Goal: Task Accomplishment & Management: Use online tool/utility

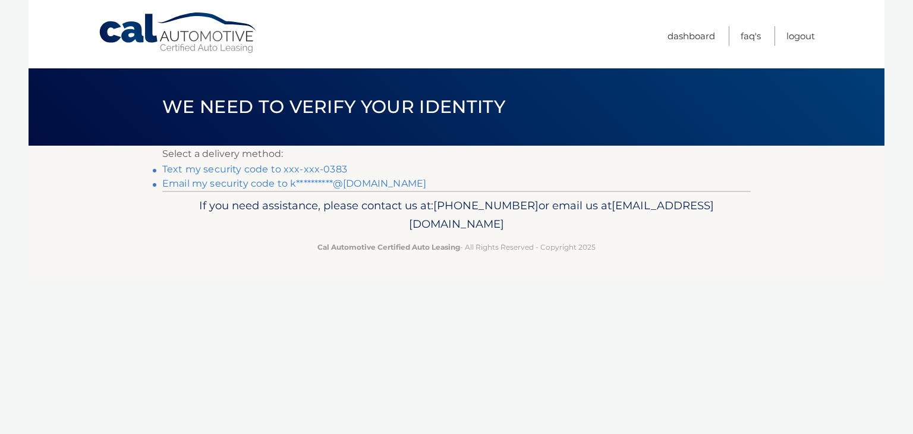
click at [292, 170] on link "Text my security code to xxx-xxx-0383" at bounding box center [254, 168] width 185 height 11
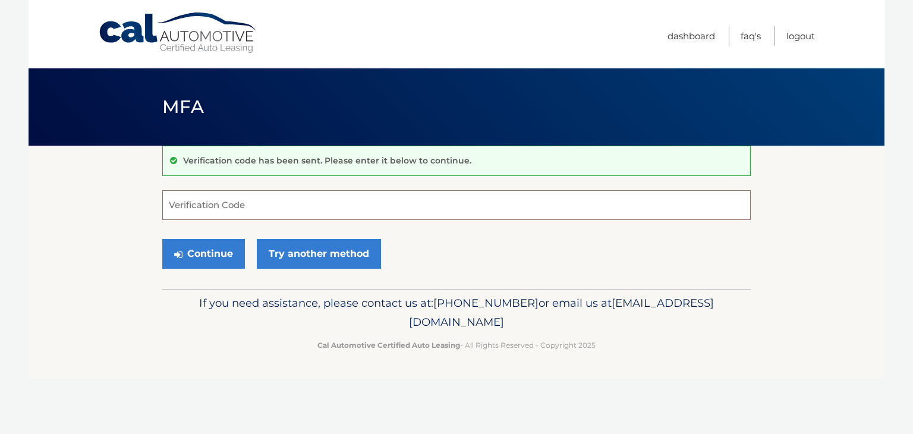
click at [198, 212] on input "Verification Code" at bounding box center [456, 205] width 588 height 30
type input "359426"
click at [212, 245] on button "Continue" at bounding box center [203, 254] width 83 height 30
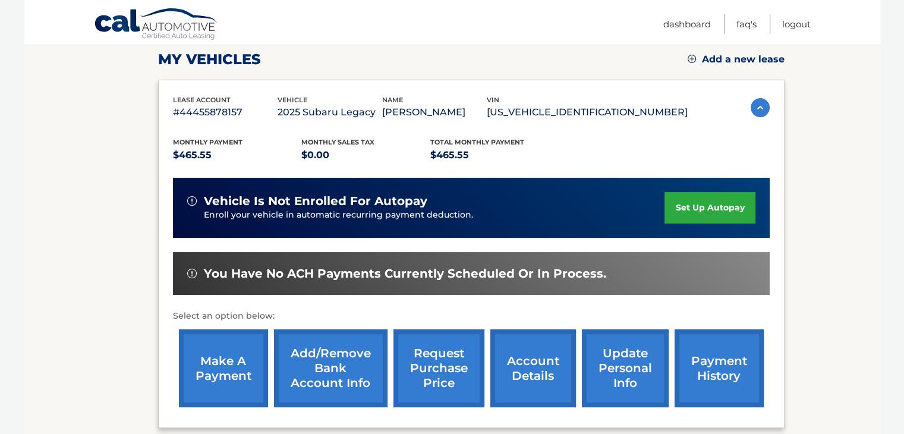
scroll to position [238, 0]
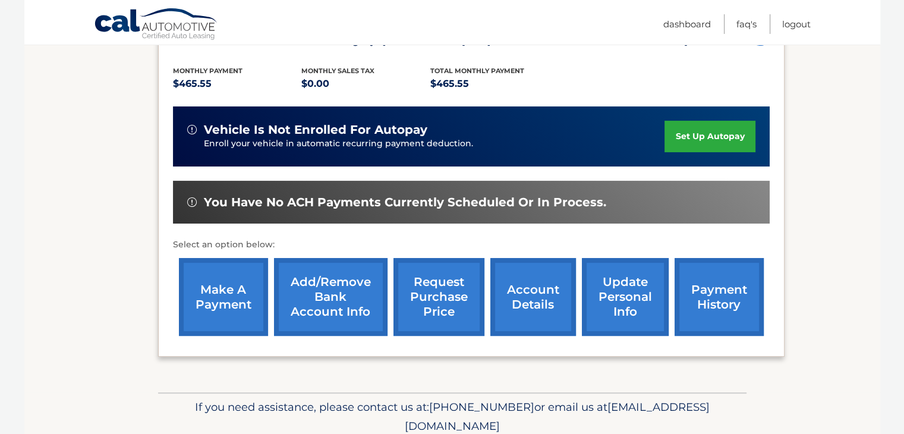
click at [215, 297] on link "make a payment" at bounding box center [223, 297] width 89 height 78
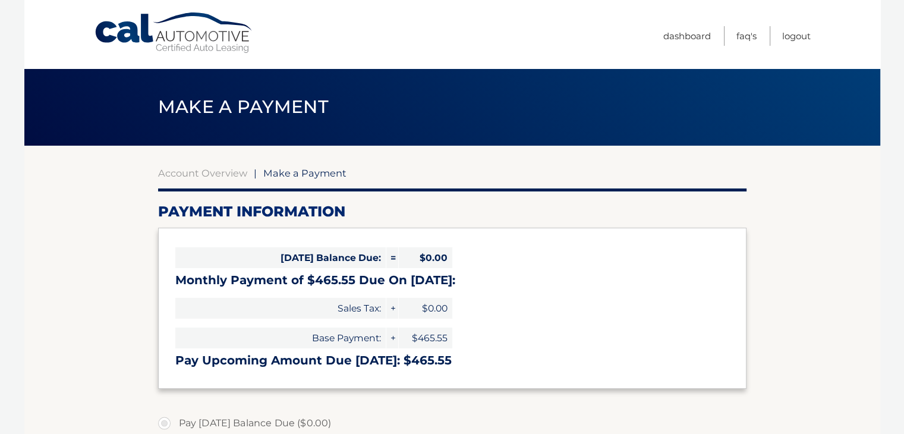
select select "NGM5NzEzNjUtNWJjMC00ZmUwLTgxMGEtM2VhY2E4NWY1OGM4"
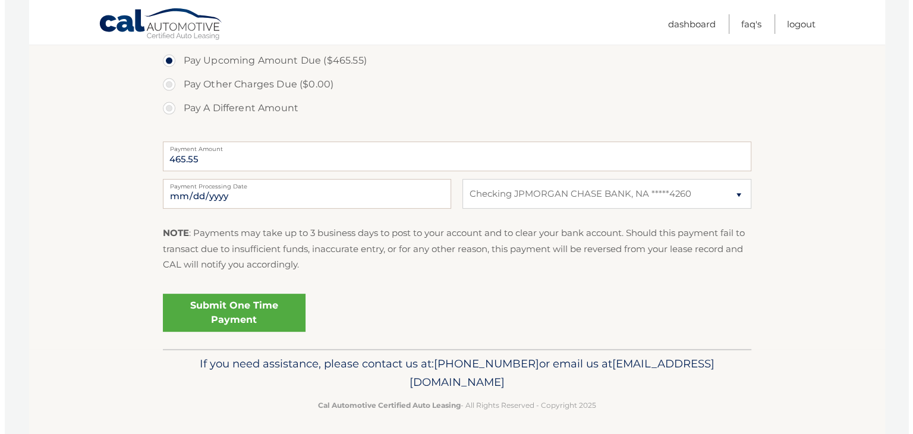
scroll to position [415, 0]
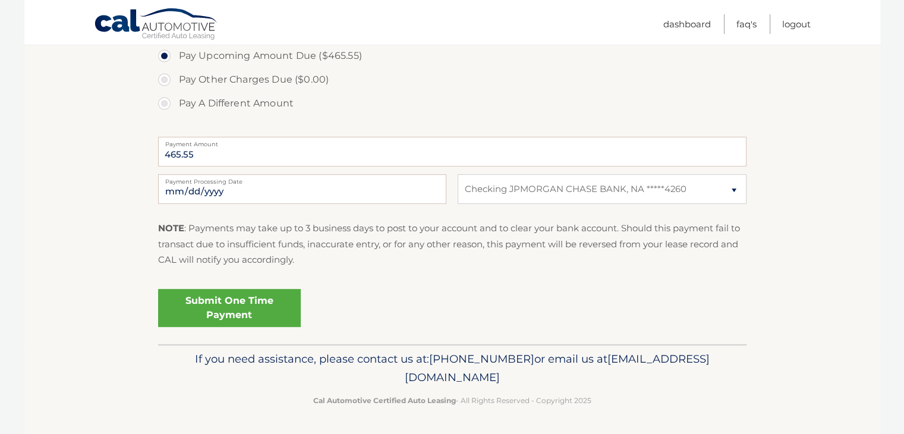
click at [232, 312] on link "Submit One Time Payment" at bounding box center [229, 308] width 143 height 38
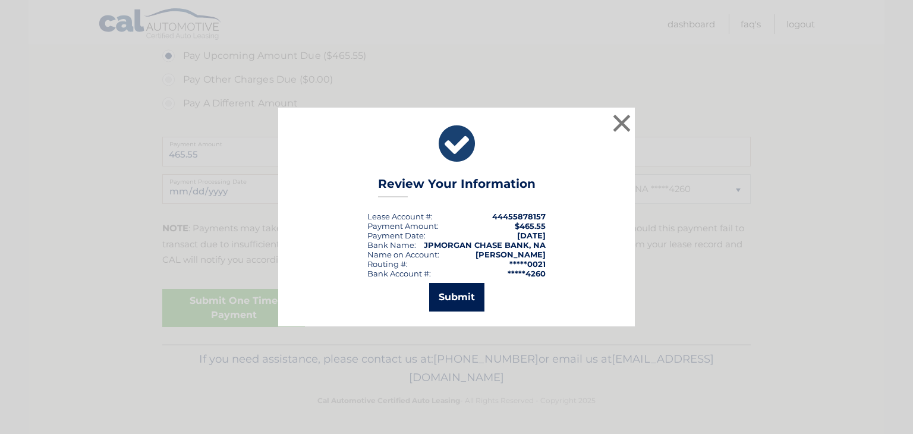
click at [447, 302] on button "Submit" at bounding box center [456, 297] width 55 height 29
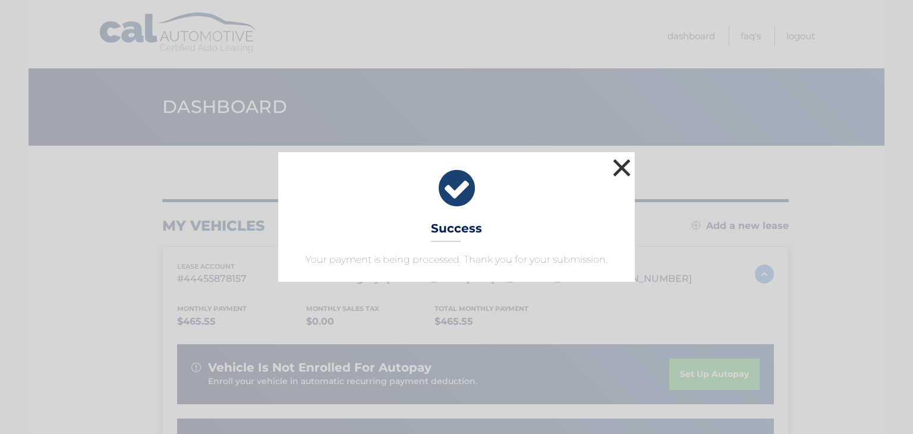
click at [626, 165] on button "×" at bounding box center [622, 168] width 24 height 24
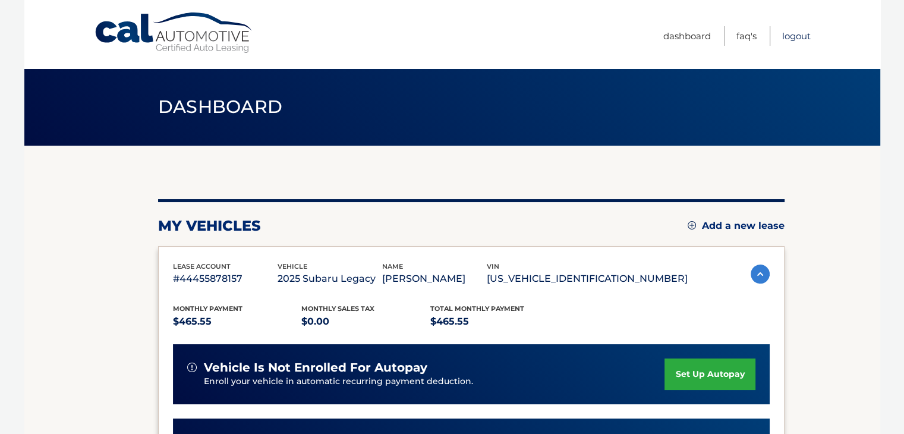
click at [798, 33] on link "Logout" at bounding box center [796, 36] width 29 height 20
